Goal: Information Seeking & Learning: Learn about a topic

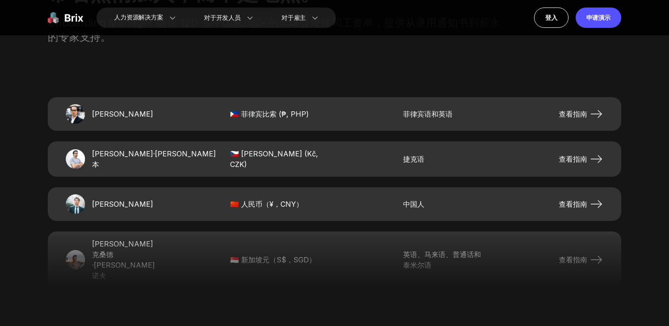
scroll to position [1876, 0]
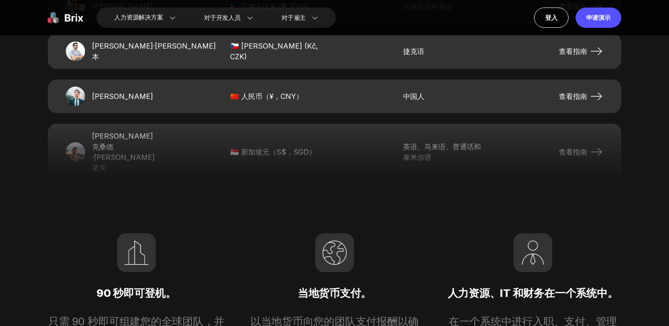
click at [560, 96] on font "查看指南" at bounding box center [573, 96] width 28 height 9
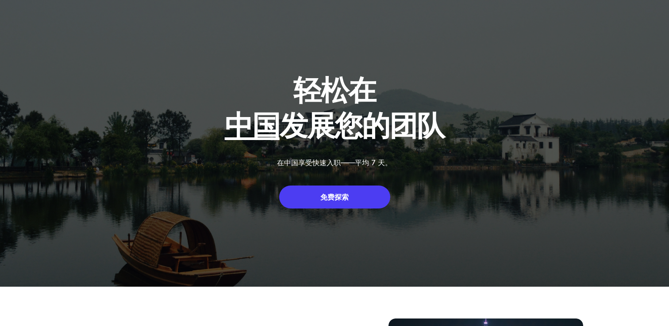
click at [310, 195] on div "免费探索" at bounding box center [334, 197] width 111 height 23
click at [363, 190] on div "免费探索" at bounding box center [334, 197] width 111 height 23
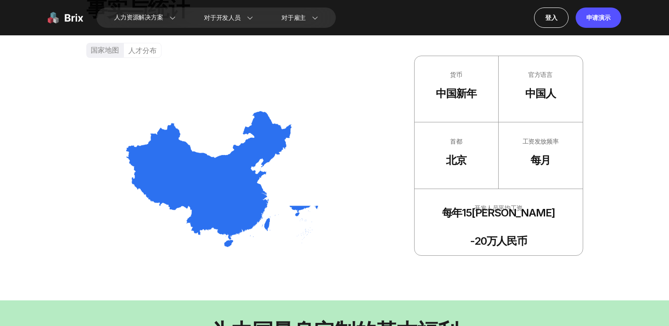
scroll to position [603, 0]
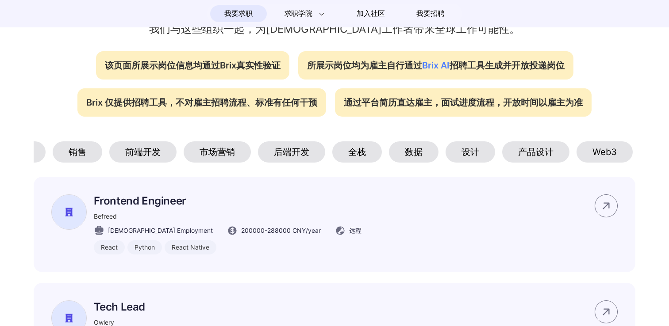
scroll to position [0, 110]
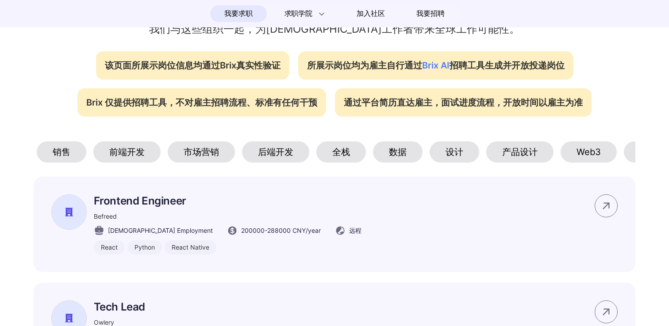
click at [431, 150] on div "设计" at bounding box center [455, 152] width 50 height 21
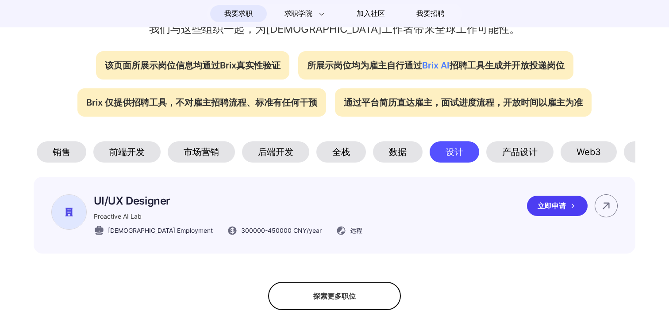
click at [101, 196] on div "UI/UX Designer Proactive AI Lab Full-time Employment 300000 - 450000 CNY /year …" at bounding box center [335, 215] width 602 height 77
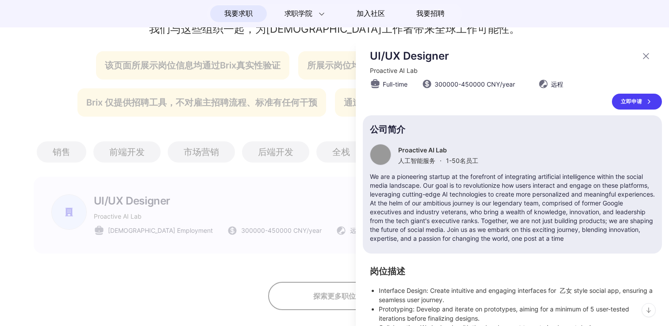
scroll to position [72, 0]
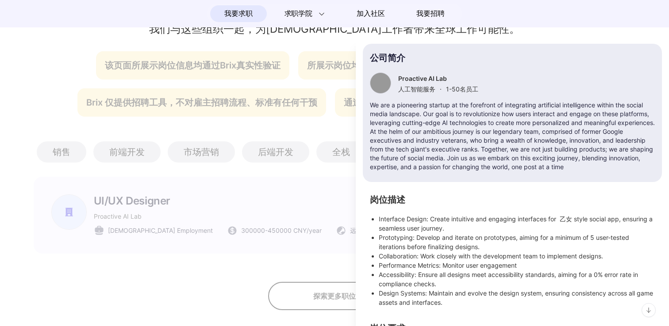
click at [333, 135] on div at bounding box center [334, 183] width 669 height 288
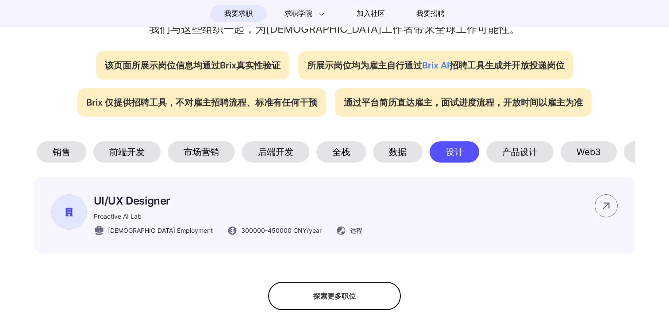
click at [524, 154] on div "产品设计" at bounding box center [519, 152] width 67 height 21
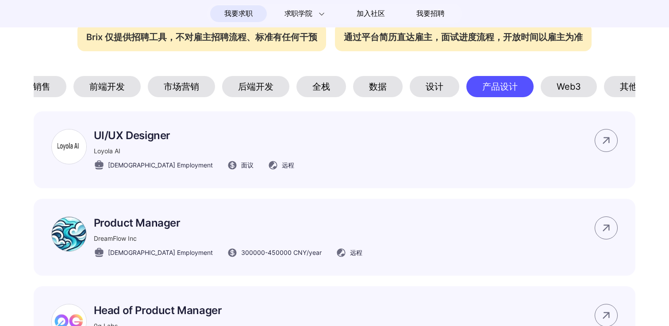
scroll to position [0, 148]
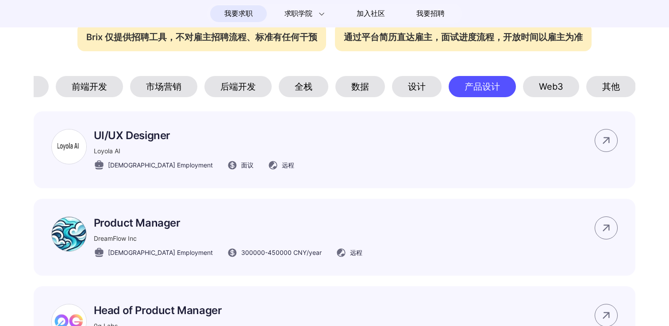
click at [611, 97] on div "其他" at bounding box center [611, 86] width 50 height 21
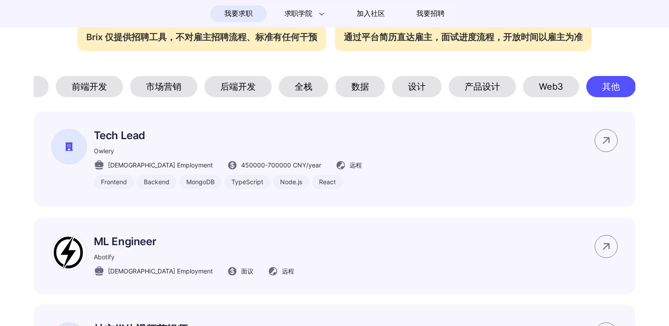
click at [231, 84] on div "后端开发" at bounding box center [237, 86] width 67 height 21
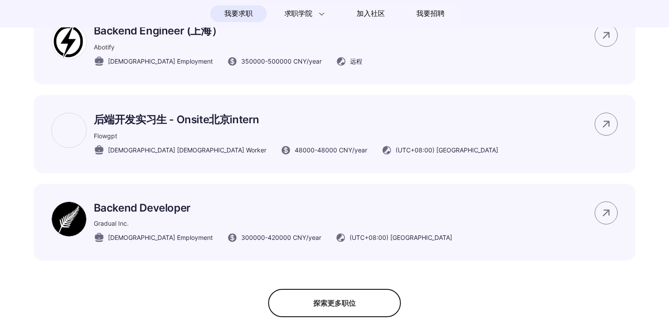
scroll to position [632, 0]
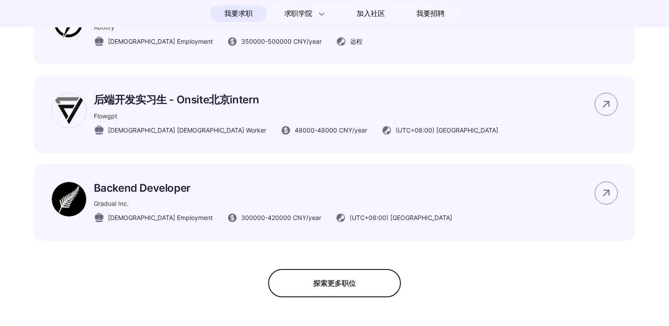
click at [315, 284] on div "探索更多职位" at bounding box center [334, 283] width 133 height 28
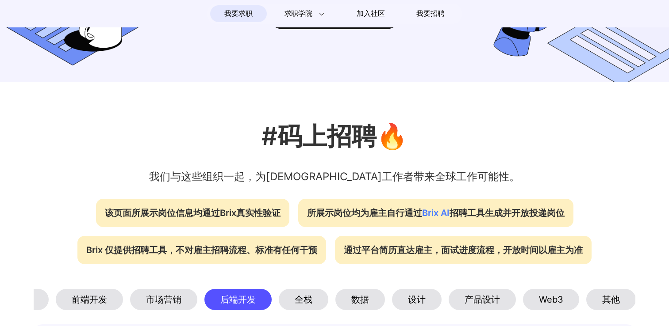
scroll to position [312, 0]
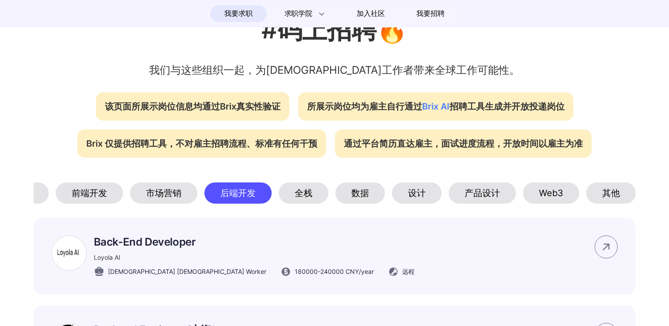
click at [182, 201] on div "市场营销" at bounding box center [163, 193] width 67 height 21
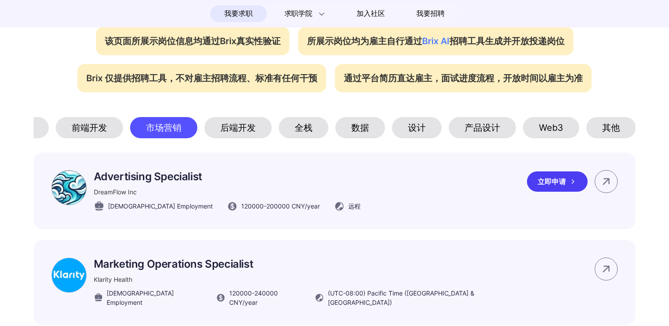
scroll to position [377, 0]
click at [239, 139] on div "后端开发" at bounding box center [237, 128] width 67 height 21
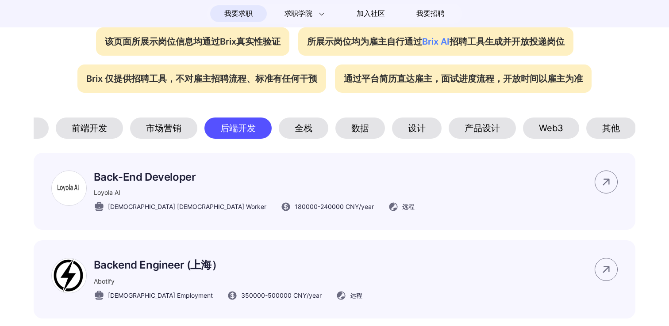
scroll to position [388, 0]
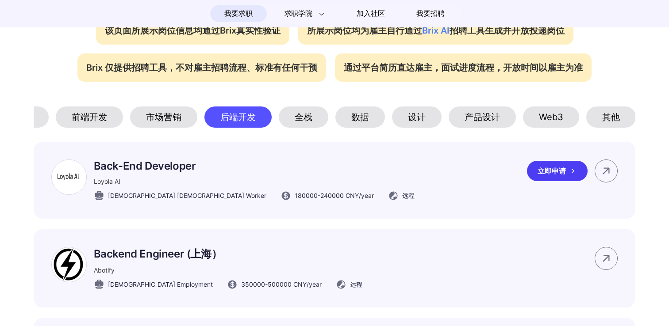
click at [208, 162] on p "Back-End Developer" at bounding box center [254, 166] width 321 height 13
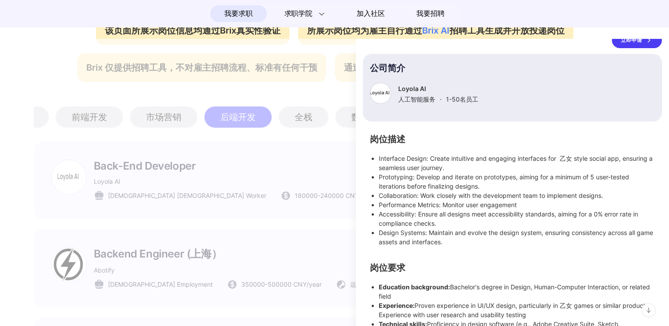
scroll to position [0, 0]
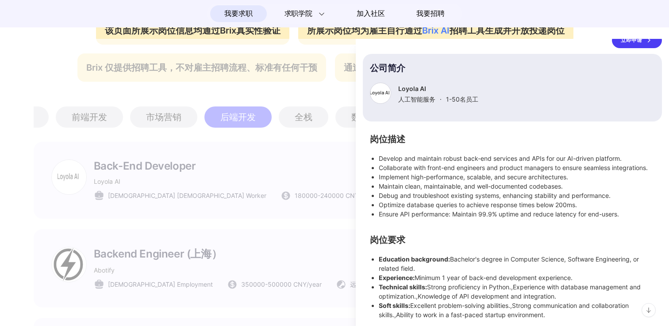
click at [208, 162] on div at bounding box center [334, 183] width 669 height 288
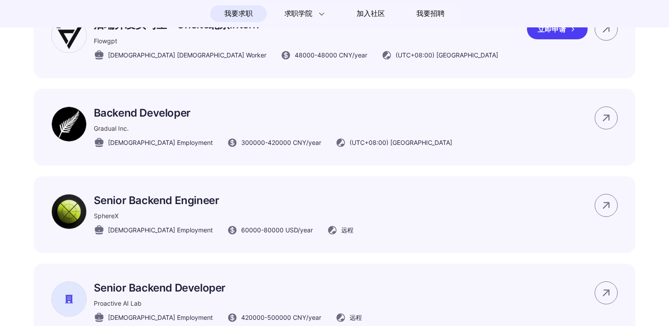
scroll to position [768, 0]
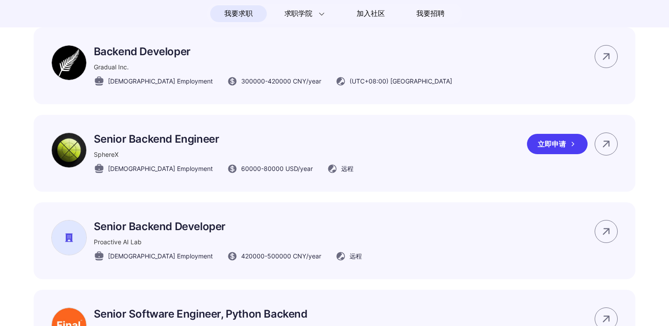
click at [198, 141] on p "Senior Backend Engineer" at bounding box center [224, 139] width 260 height 13
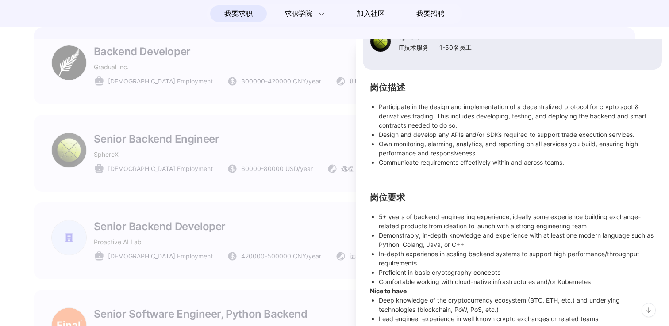
scroll to position [140, 0]
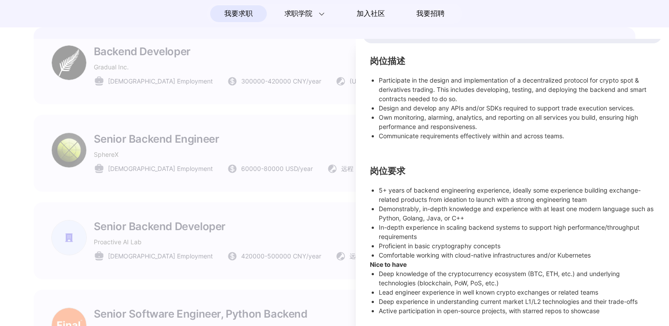
click at [298, 122] on div at bounding box center [334, 183] width 669 height 288
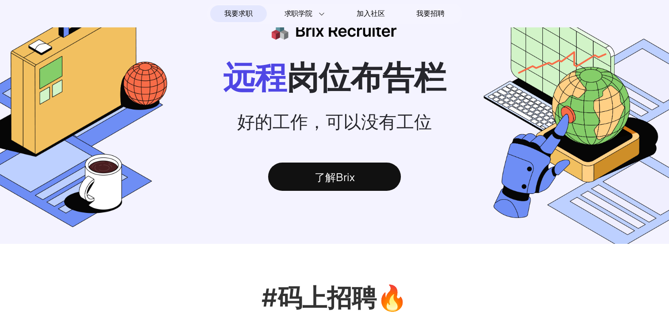
scroll to position [0, 0]
